Goal: Task Accomplishment & Management: Use online tool/utility

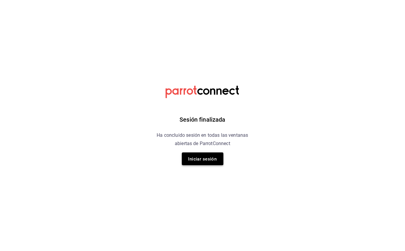
click at [213, 159] on font "Iniciar sesión" at bounding box center [202, 158] width 28 height 5
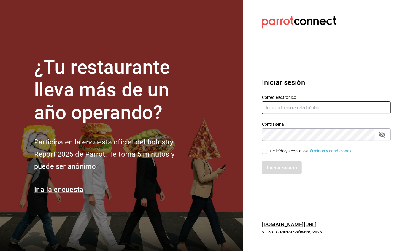
type input "facturacion@sanjuangrill.com"
click at [267, 151] on span "He leído y acepto los Términos y condiciones." at bounding box center [309, 151] width 85 height 6
click at [267, 151] on input "He leído y acepto los Términos y condiciones." at bounding box center [264, 151] width 5 height 5
checkbox input "true"
click at [274, 170] on font "Iniciar sesión" at bounding box center [282, 168] width 30 height 6
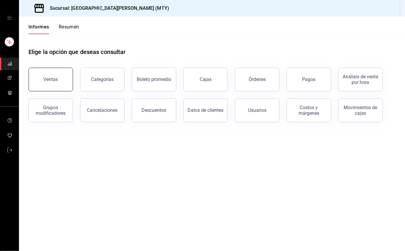
click at [57, 83] on button "Ventas" at bounding box center [50, 80] width 44 height 24
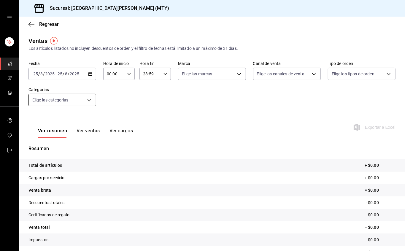
click at [86, 104] on body "Sucursal: San Juan Grill (MTY) Regresar Ventas Los artículos listados no incluy…" at bounding box center [202, 125] width 405 height 251
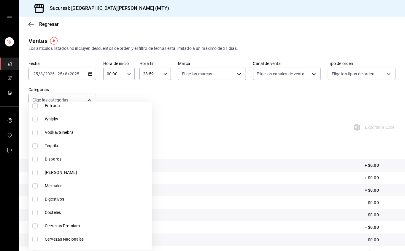
scroll to position [277, 0]
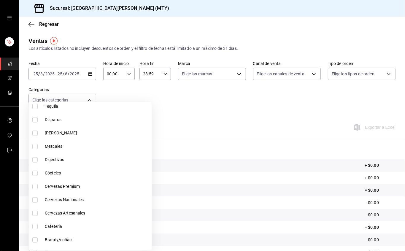
click at [31, 182] on li "Cervezas Premium" at bounding box center [90, 186] width 123 height 13
type input "7e659b64-7ff5-475f-a517-37ab326a9e25"
checkbox input "true"
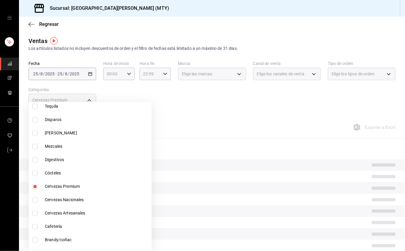
click at [34, 198] on input "checkbox" at bounding box center [34, 199] width 5 height 5
checkbox input "true"
type input "7e659b64-7ff5-475f-a517-37ab326a9e25,08c30453-6431-4fdc-8b6e-055937f4249c"
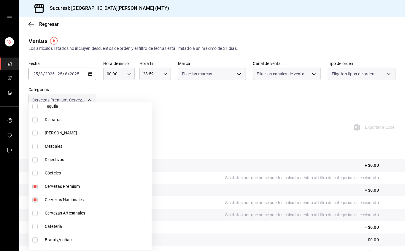
click at [35, 211] on input "checkbox" at bounding box center [34, 212] width 5 height 5
checkbox input "true"
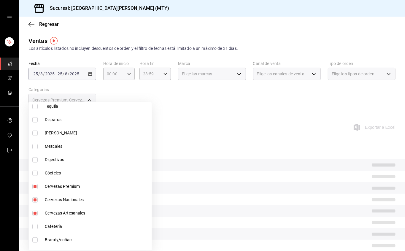
type input "7e659b64-7ff5-475f-a517-37ab326a9e25,08c30453-6431-4fdc-8b6e-055937f4249c,2fe46…"
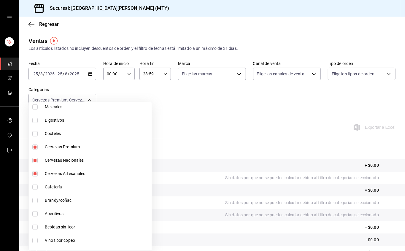
scroll to position [326, 0]
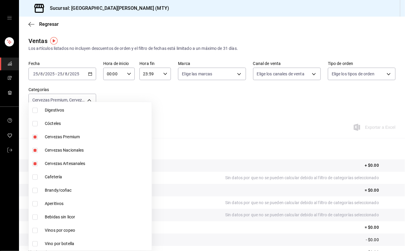
click at [34, 215] on input "checkbox" at bounding box center [34, 216] width 5 height 5
checkbox input "true"
type input "7e659b64-7ff5-475f-a517-37ab326a9e25,08c30453-6431-4fdc-8b6e-055937f4249c,2fe46…"
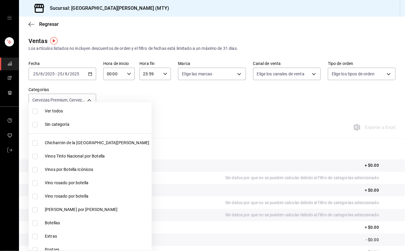
click at [108, 83] on div at bounding box center [202, 125] width 405 height 251
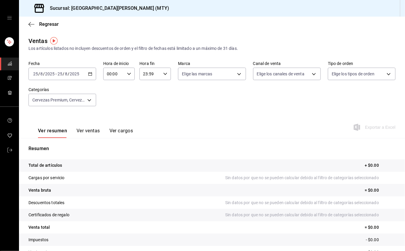
click at [89, 75] on icon "button" at bounding box center [90, 74] width 4 height 4
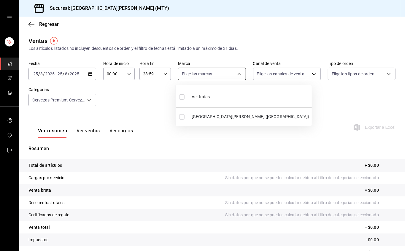
click at [215, 71] on body "Sucursal: San Juan Grill (MTY) Regresar Ventas Los artículos listados no incluy…" at bounding box center [202, 125] width 405 height 251
click at [309, 74] on div at bounding box center [202, 125] width 405 height 251
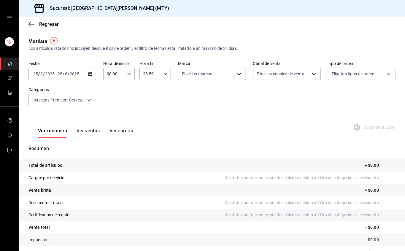
click at [309, 74] on body "Sucursal: San Juan Grill (MTY) Regresar Ventas Los artículos listados no incluy…" at bounding box center [202, 125] width 405 height 251
click at [90, 75] on div at bounding box center [202, 125] width 405 height 251
click at [90, 75] on \(Stroke\) "button" at bounding box center [90, 73] width 4 height 3
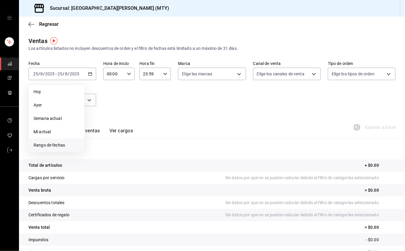
click at [46, 140] on li "Rango de fechas" at bounding box center [56, 144] width 55 height 13
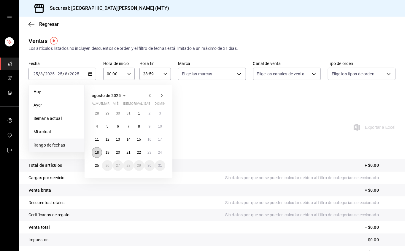
click at [98, 149] on button "18" at bounding box center [97, 152] width 10 height 11
click at [160, 149] on button "24" at bounding box center [160, 152] width 10 height 11
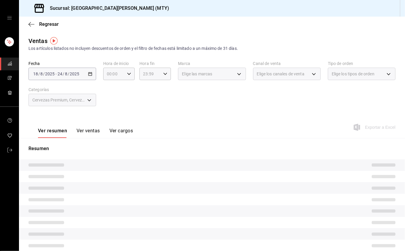
click at [90, 100] on div "Cervezas Premium, Cervezas Nacionales, Cervezas Artesanales, Bebidas Sin Licor" at bounding box center [62, 100] width 68 height 12
click at [180, 96] on div "Fecha 2025-08-18 18 / 8 / 2025 - 2025-08-24 24 / 8 / 2025 Hora de inicio 00:00 …" at bounding box center [211, 87] width 367 height 52
click at [63, 132] on font "Ver resumen" at bounding box center [52, 131] width 29 height 6
click at [79, 101] on font "Cervezas Premium, Cervezas Nacionales, Cervezas Artesanales, Bebidas Sin Licor" at bounding box center [108, 100] width 152 height 5
click at [84, 101] on div "Cervezas Premium, Cervezas Nacionales, Cervezas Artesanales, Bebidas Sin Licor" at bounding box center [62, 100] width 68 height 12
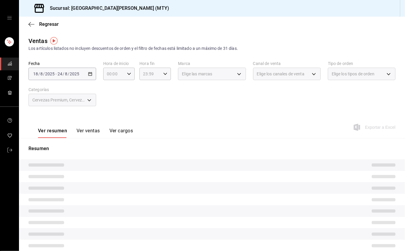
click at [88, 100] on div "Cervezas Premium, Cervezas Nacionales, Cervezas Artesanales, Bebidas Sin Licor" at bounding box center [62, 100] width 68 height 12
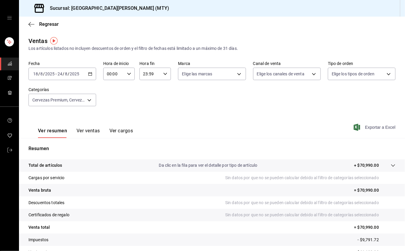
click at [376, 129] on font "Exportar a Excel" at bounding box center [380, 127] width 31 height 5
click at [237, 72] on body "Sucursal: San Juan Grill (MTY) Regresar Ventas Los artículos listados no incluy…" at bounding box center [202, 125] width 405 height 251
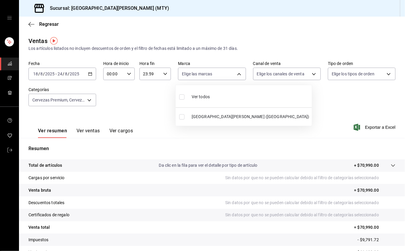
click at [185, 92] on div "Ver todos" at bounding box center [194, 96] width 31 height 13
type input "993182a7-2c84-4ec8-9ef4-4438dae30c02"
checkbox input "true"
click at [366, 123] on div at bounding box center [202, 125] width 405 height 251
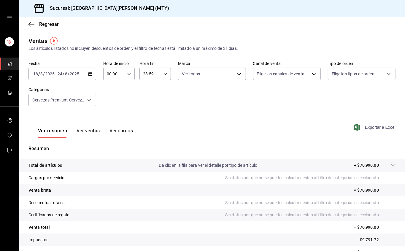
click at [366, 124] on span "Exportar a Excel" at bounding box center [375, 127] width 41 height 7
click at [270, 236] on tbody "Total de artículos Da clic en la fila para ver el detalle por tipo de artículo …" at bounding box center [212, 208] width 386 height 99
click at [85, 96] on body "Sucursal: San Juan Grill (MTY) Regresar Ventas Los artículos listados no incluy…" at bounding box center [202, 125] width 405 height 251
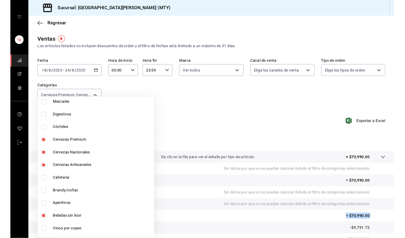
scroll to position [326, 0]
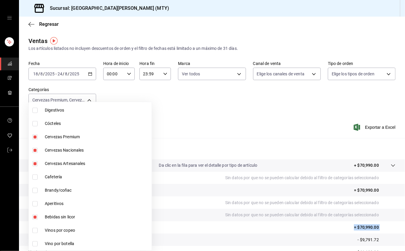
click at [33, 164] on input "checkbox" at bounding box center [34, 163] width 5 height 5
checkbox input "false"
type input "7e659b64-7ff5-475f-a517-37ab326a9e25,08c30453-6431-4fdc-8b6e-055937f4249c,a9dd9…"
click at [33, 164] on input "checkbox" at bounding box center [34, 163] width 5 height 5
checkbox input "true"
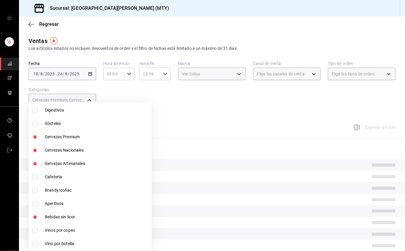
type input "7e659b64-7ff5-475f-a517-37ab326a9e25,08c30453-6431-4fdc-8b6e-055937f4249c,a9dd9…"
click at [73, 82] on div at bounding box center [202, 125] width 405 height 251
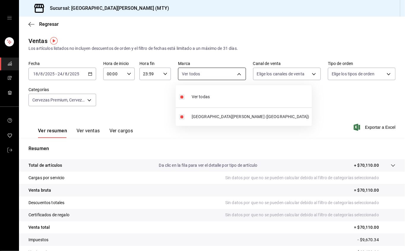
click at [230, 74] on body "Sucursal: San Juan Grill (MTY) Regresar Ventas Los artículos listados no incluy…" at bounding box center [202, 125] width 405 height 251
click at [304, 74] on div at bounding box center [202, 125] width 405 height 251
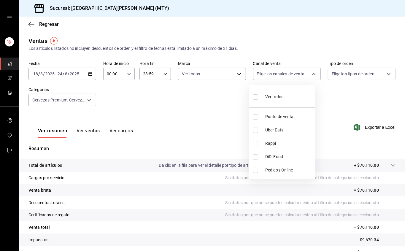
click at [304, 74] on body "Sucursal: San Juan Grill (MTY) Regresar Ventas Los artículos listados no incluy…" at bounding box center [202, 125] width 405 height 251
click at [253, 93] on label at bounding box center [257, 96] width 8 height 9
click at [253, 94] on input "checkbox" at bounding box center [255, 96] width 5 height 5
checkbox input "false"
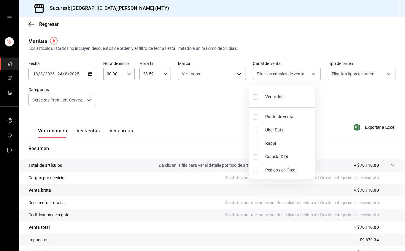
checkbox input "false"
click at [252, 98] on li "Ver todos" at bounding box center [282, 95] width 66 height 17
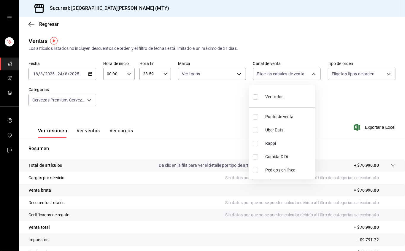
type input "PARROT,UBER_EATS,RAPPI,DIDI_FOOD,ONLINE"
checkbox input "true"
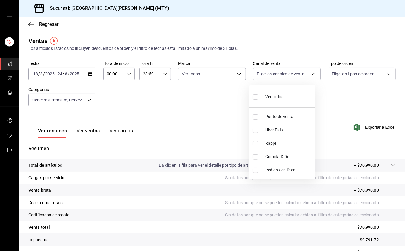
checkbox input "true"
click at [254, 94] on ul "Ver todos Punto de venta Uber Eats Rappi Comida DiDi Pedidos en línea" at bounding box center [282, 132] width 66 height 94
click at [384, 76] on div at bounding box center [202, 125] width 405 height 251
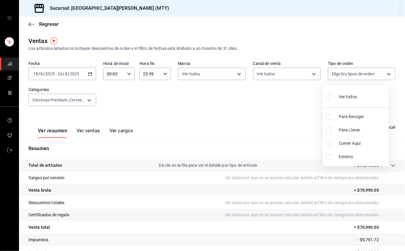
click at [384, 76] on body "Sucursal: San Juan Grill (MTY) Regresar Ventas Los artículos listados no incluy…" at bounding box center [202, 125] width 405 height 251
click at [330, 99] on input "checkbox" at bounding box center [328, 96] width 5 height 5
checkbox input "true"
type input "96359a79-f33f-45b3-934b-2867b65d345c,c6fcd88e-9977-4e7e-951e-e2b9f3ed99d5,482ce…"
checkbox input "true"
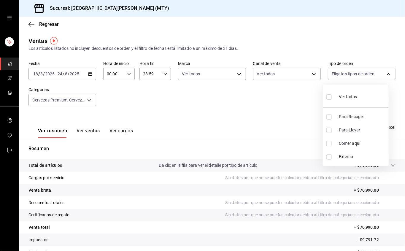
checkbox input "true"
click at [296, 135] on div at bounding box center [202, 125] width 405 height 251
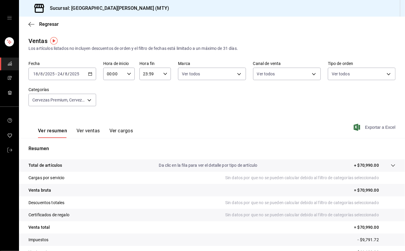
click at [369, 127] on font "Exportar a Excel" at bounding box center [380, 127] width 31 height 5
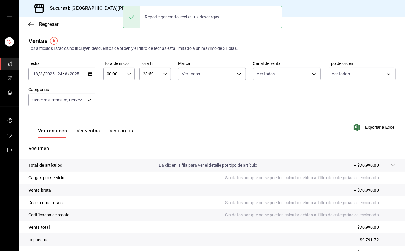
click at [90, 133] on font "Ver ventas" at bounding box center [87, 131] width 23 height 6
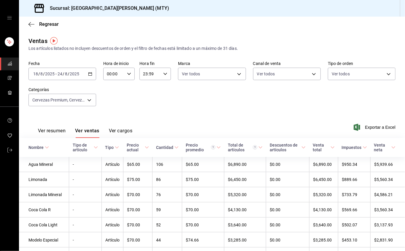
click at [369, 126] on font "Exportar a Excel" at bounding box center [380, 127] width 31 height 5
